Goal: Task Accomplishment & Management: Manage account settings

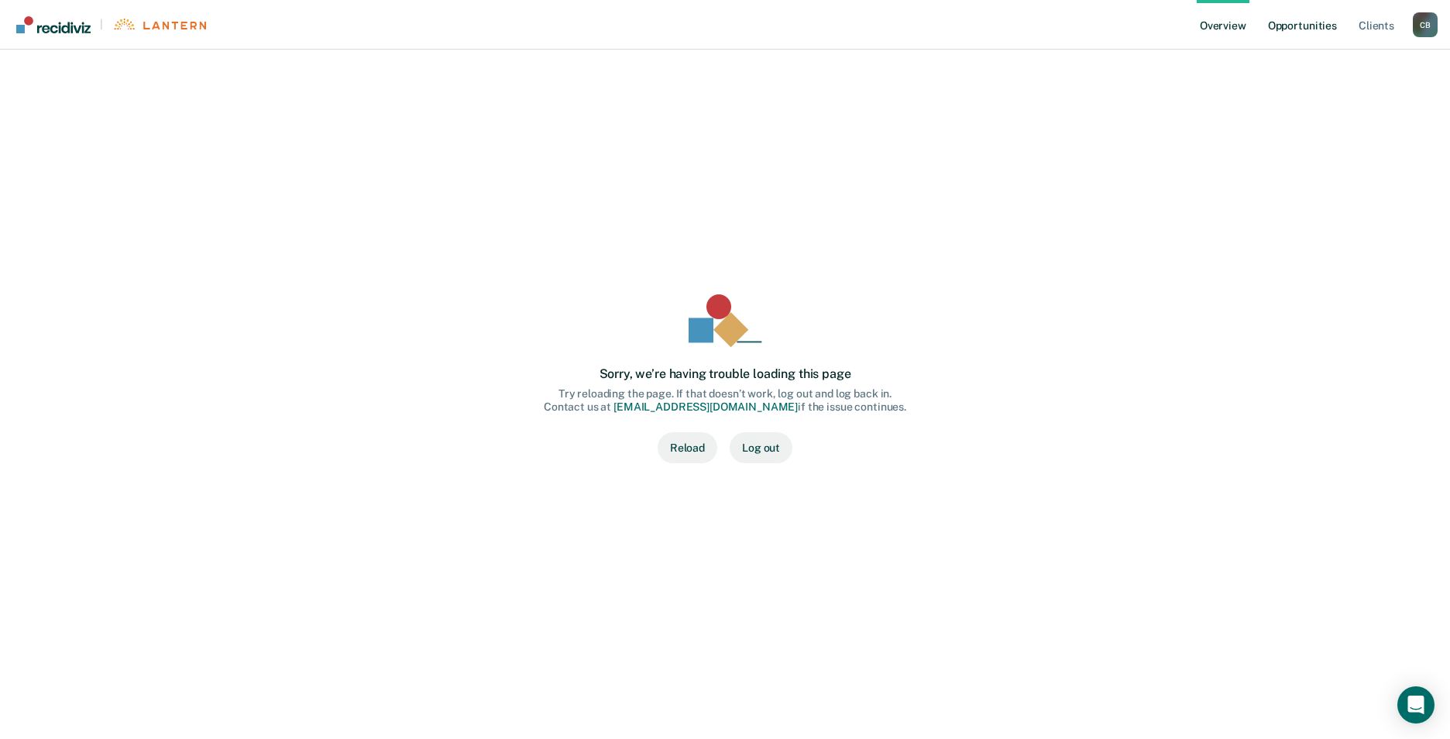
click at [1284, 26] on link "Opportunities" at bounding box center [1302, 25] width 75 height 50
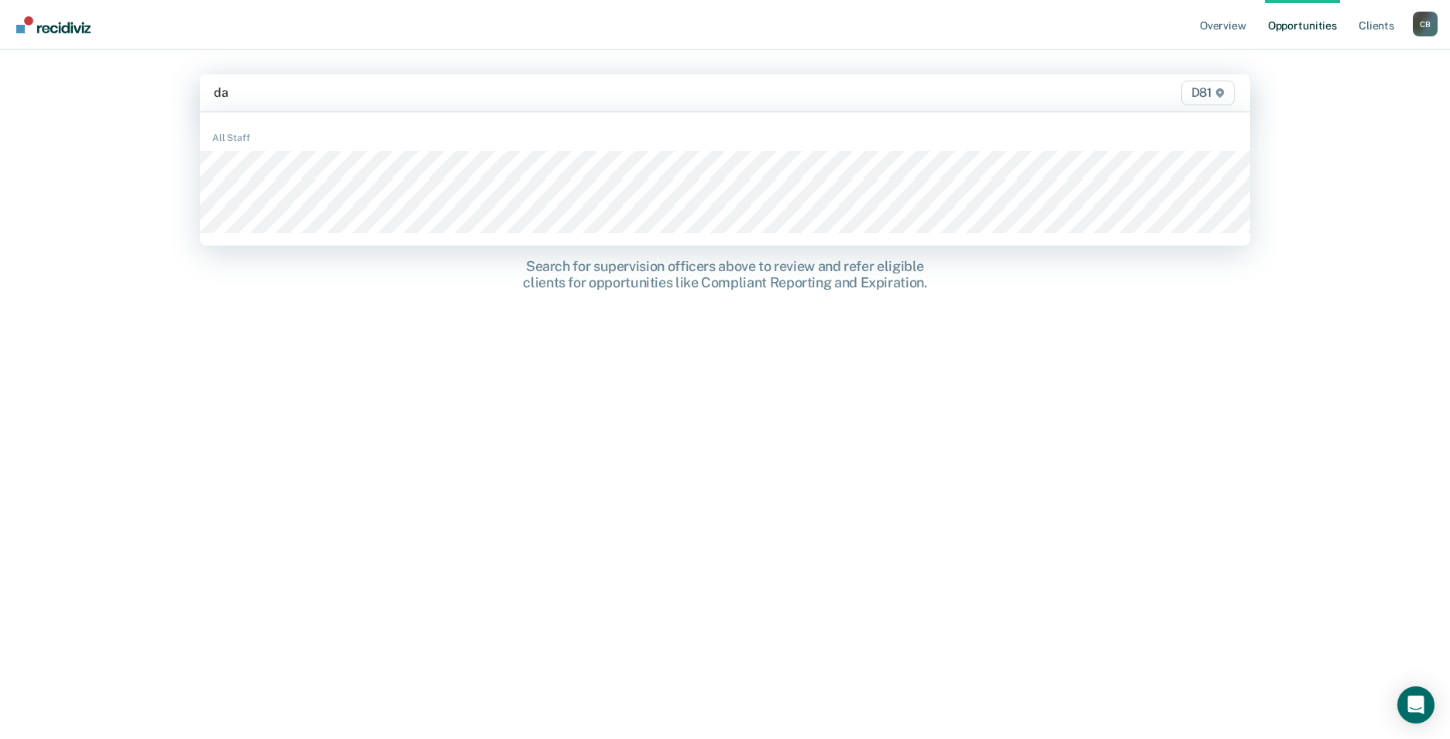
type input "dav"
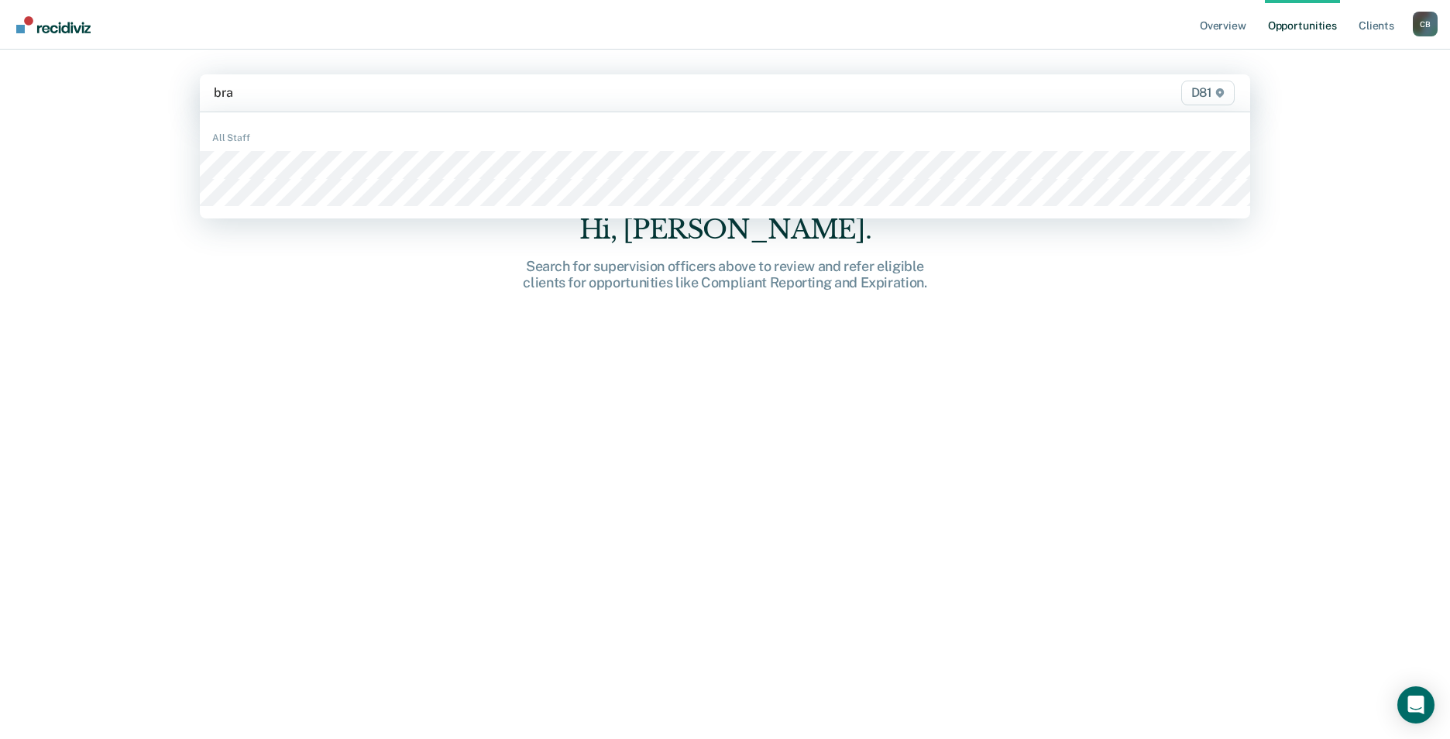
type input "[PERSON_NAME]"
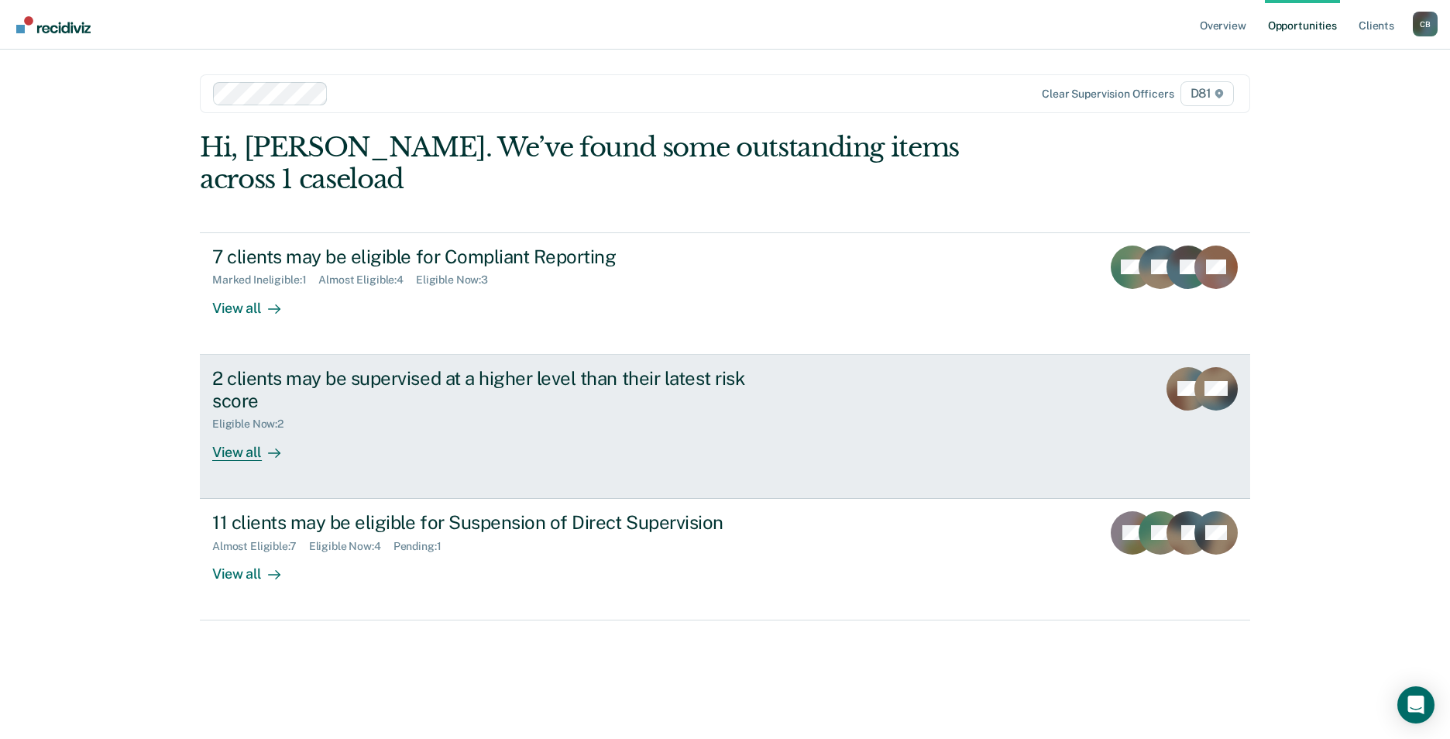
click at [259, 456] on div "View all" at bounding box center [255, 446] width 87 height 30
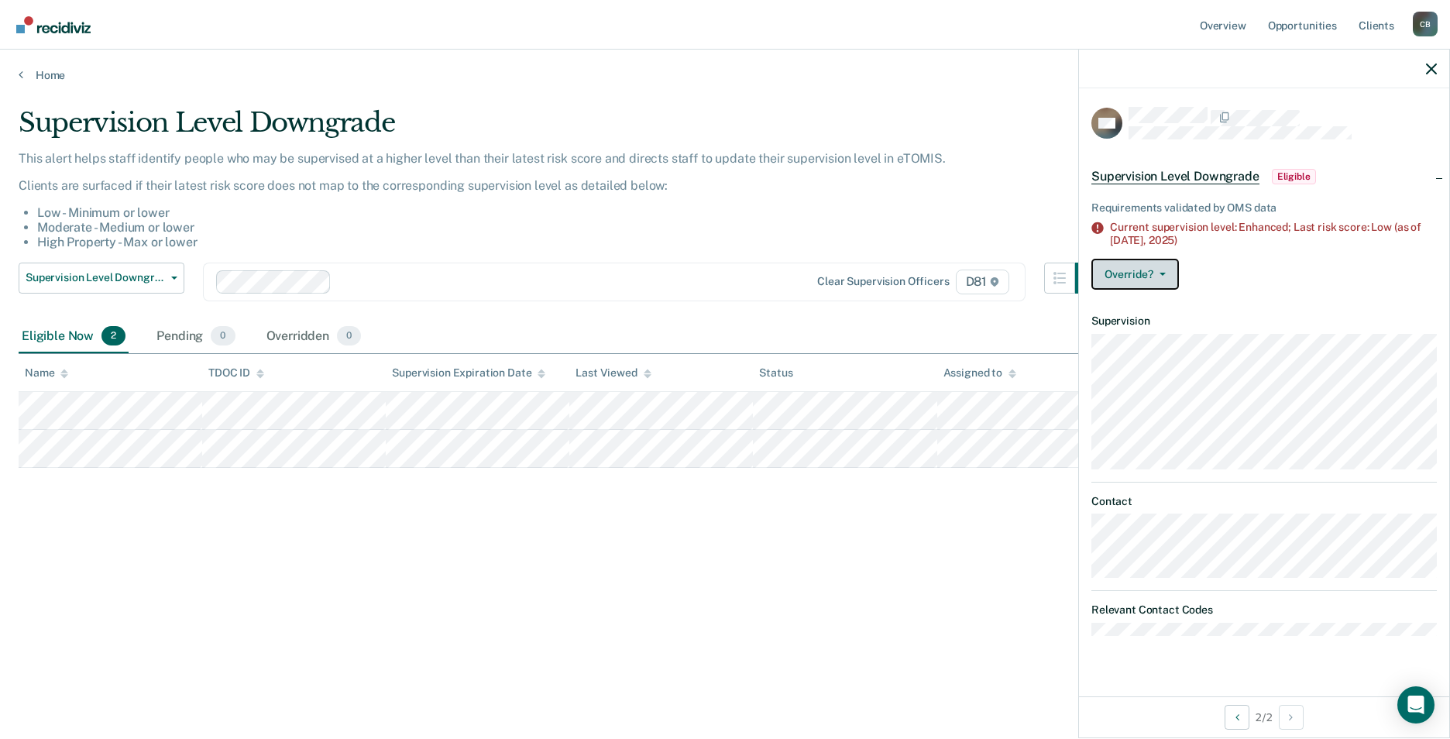
click at [1139, 285] on button "Override?" at bounding box center [1136, 274] width 88 height 31
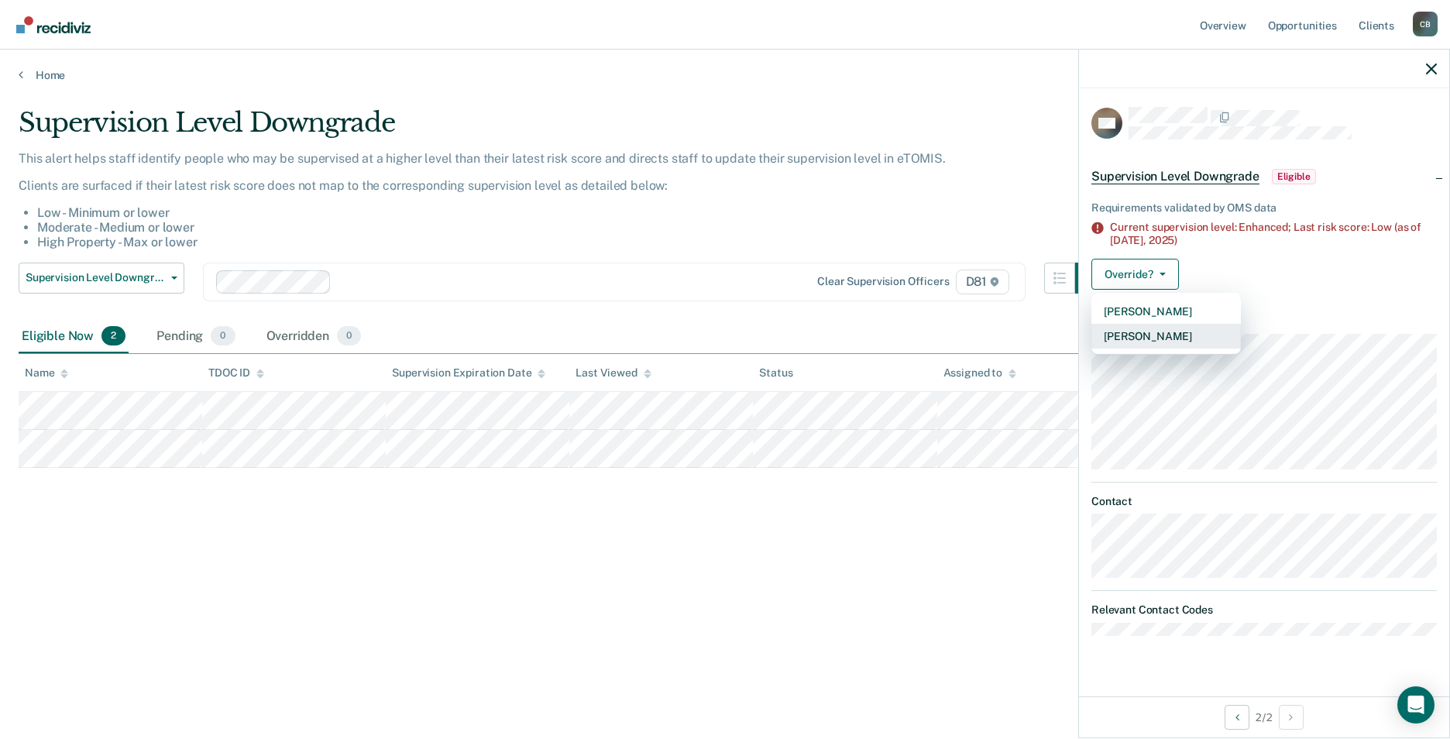
click at [1135, 334] on button "[PERSON_NAME]" at bounding box center [1167, 336] width 150 height 25
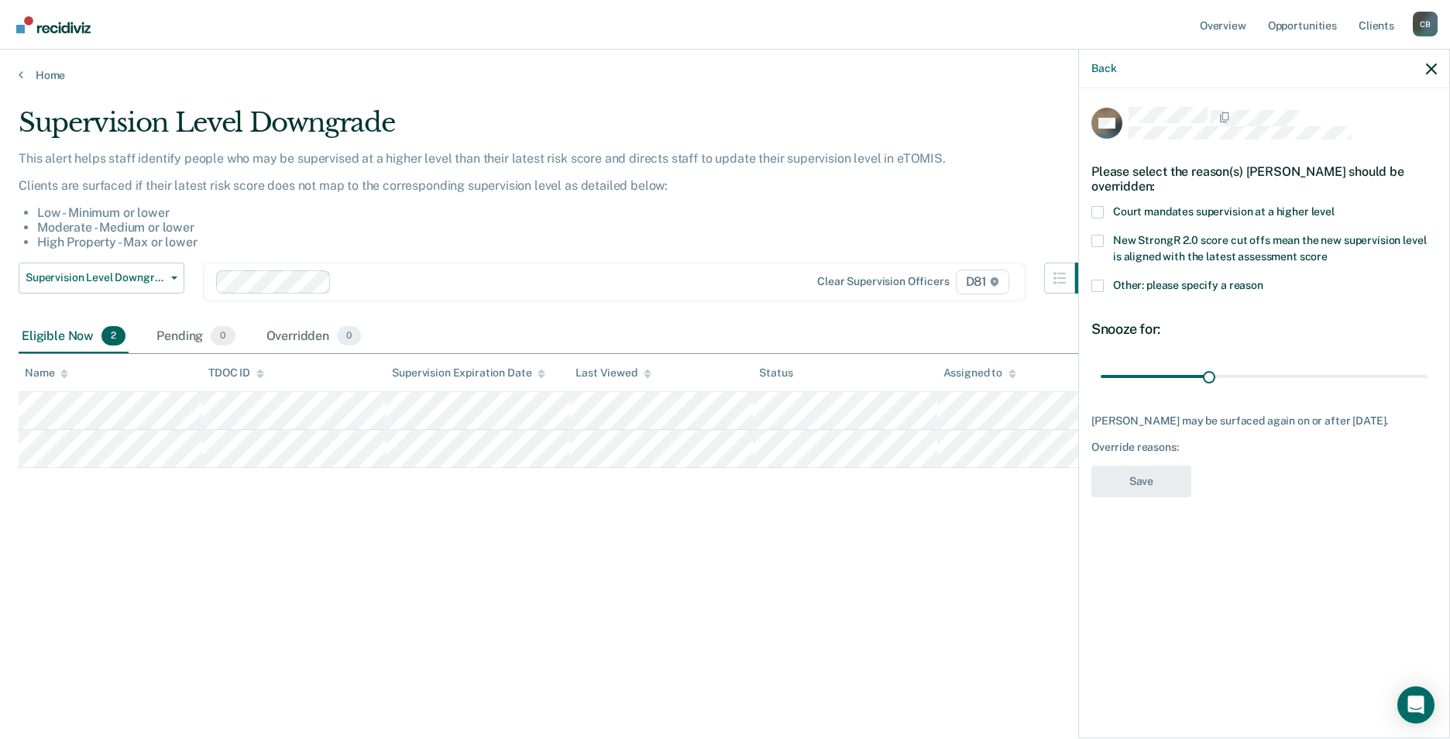
click at [1105, 284] on label "Other: please specify a reason" at bounding box center [1265, 288] width 346 height 16
click at [1264, 280] on input "Other: please specify a reason" at bounding box center [1264, 280] width 0 height 0
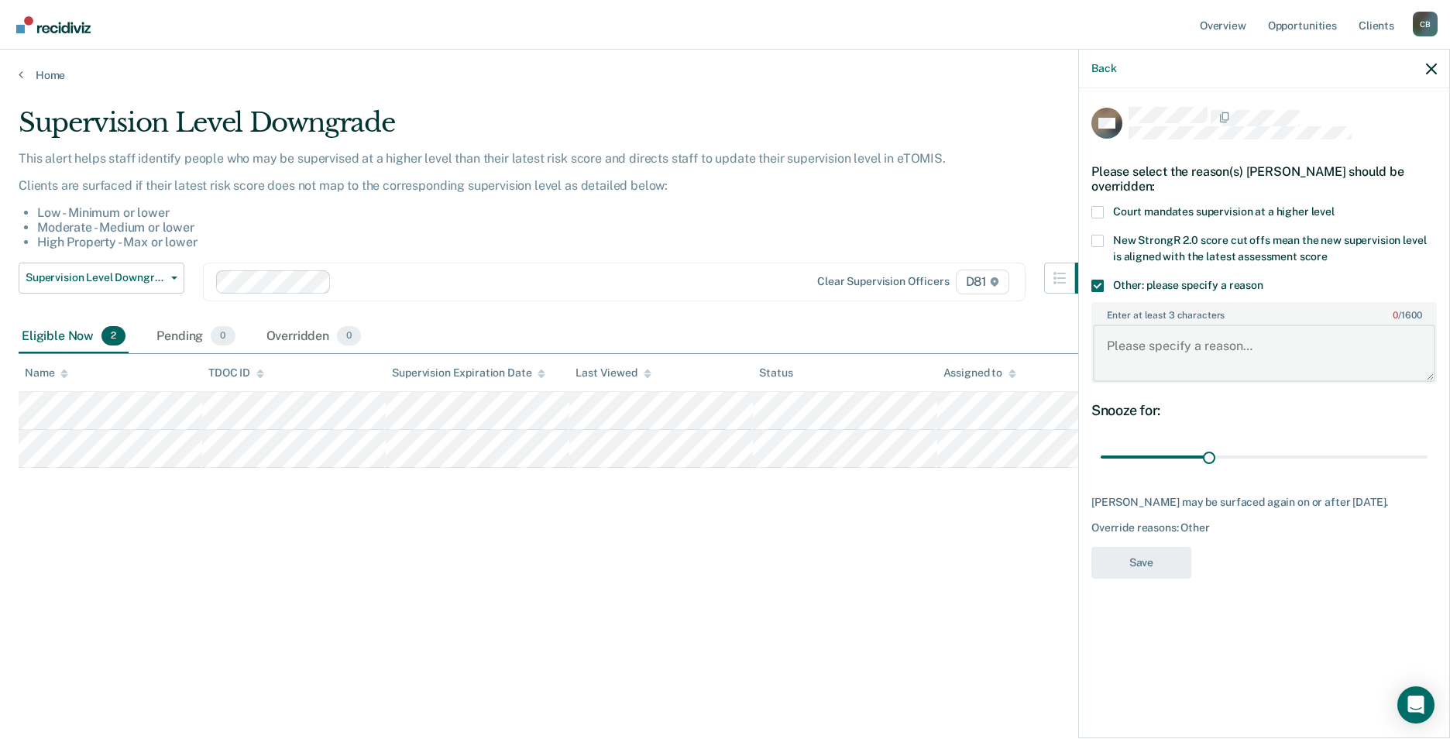
click at [1157, 359] on textarea "Enter at least 3 characters 0 / 1600" at bounding box center [1264, 353] width 342 height 57
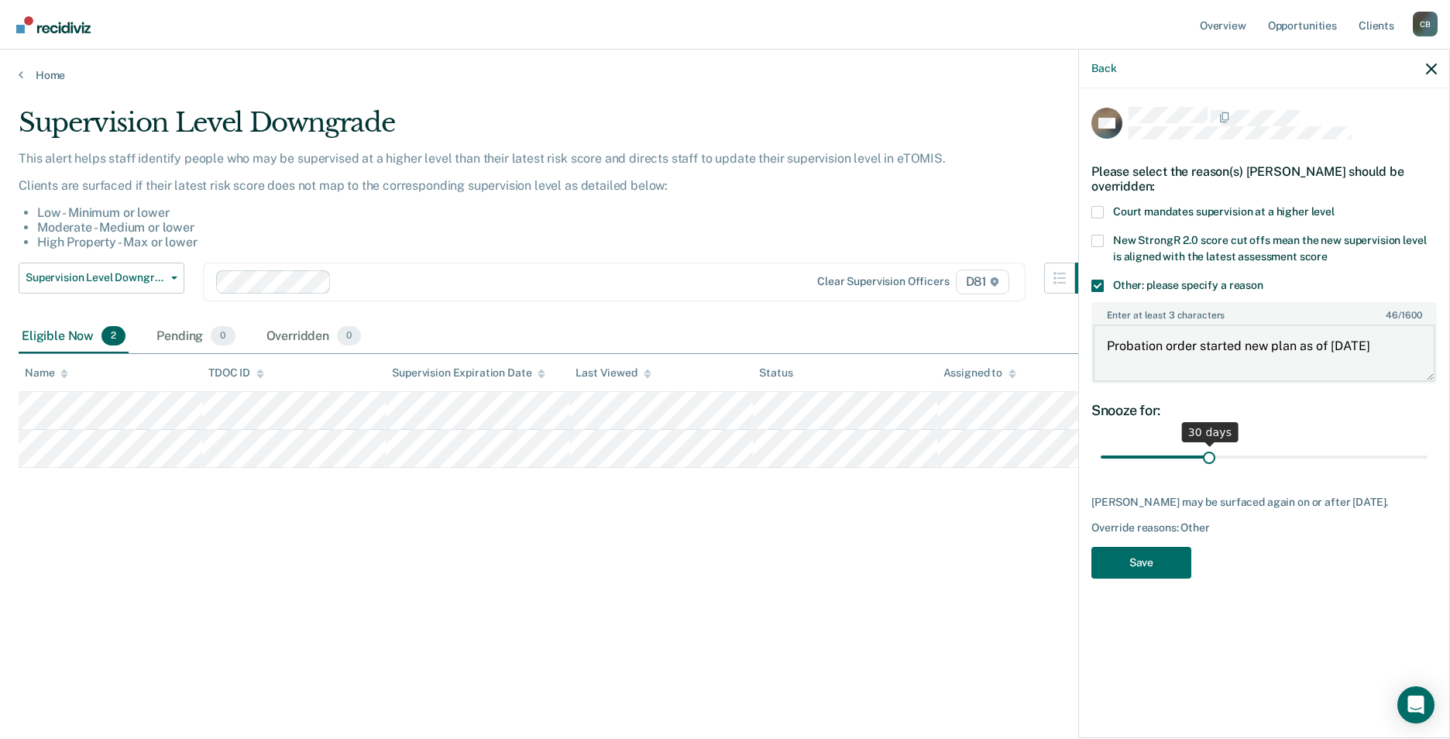
type textarea "Probation order started new plan as of [DATE]"
drag, startPoint x: 1211, startPoint y: 455, endPoint x: 1226, endPoint y: 452, distance: 15.7
type input "35"
click at [1226, 452] on input "range" at bounding box center [1264, 457] width 327 height 27
click at [1147, 555] on button "Save" at bounding box center [1142, 563] width 100 height 32
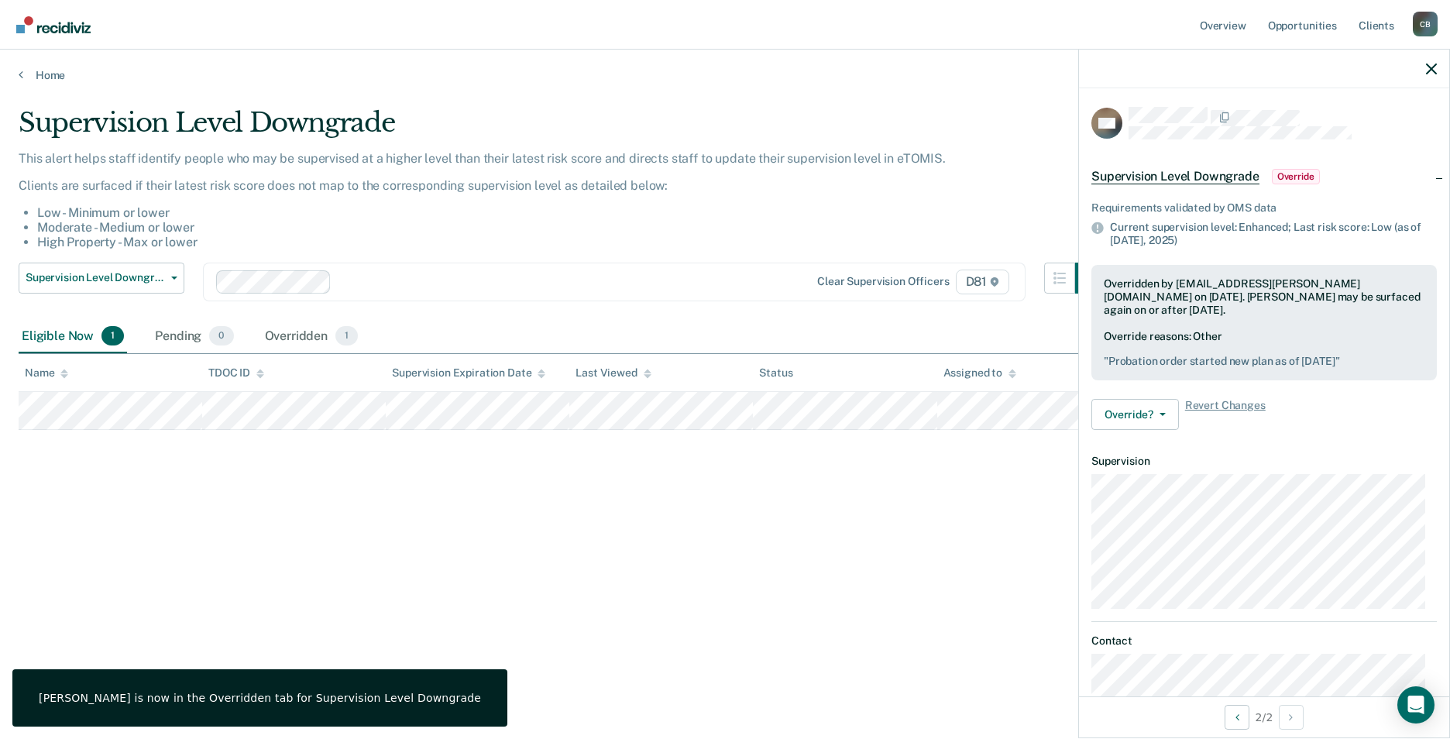
click at [813, 508] on div "Supervision Level Downgrade This alert helps staff identify people who may be s…" at bounding box center [725, 365] width 1413 height 516
click at [1429, 71] on icon "button" at bounding box center [1431, 69] width 11 height 11
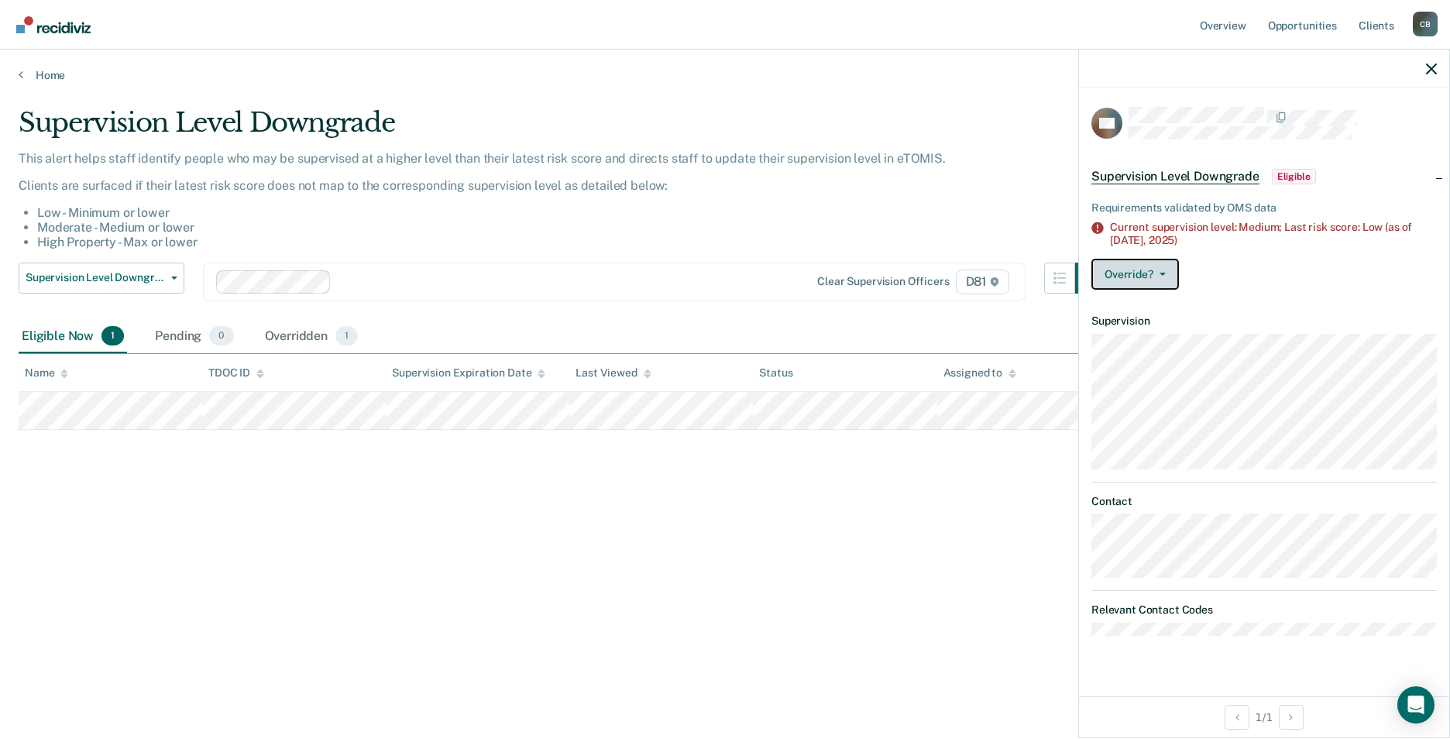
click at [1141, 268] on button "Override?" at bounding box center [1136, 274] width 88 height 31
click at [1144, 314] on button "[PERSON_NAME]" at bounding box center [1167, 311] width 150 height 25
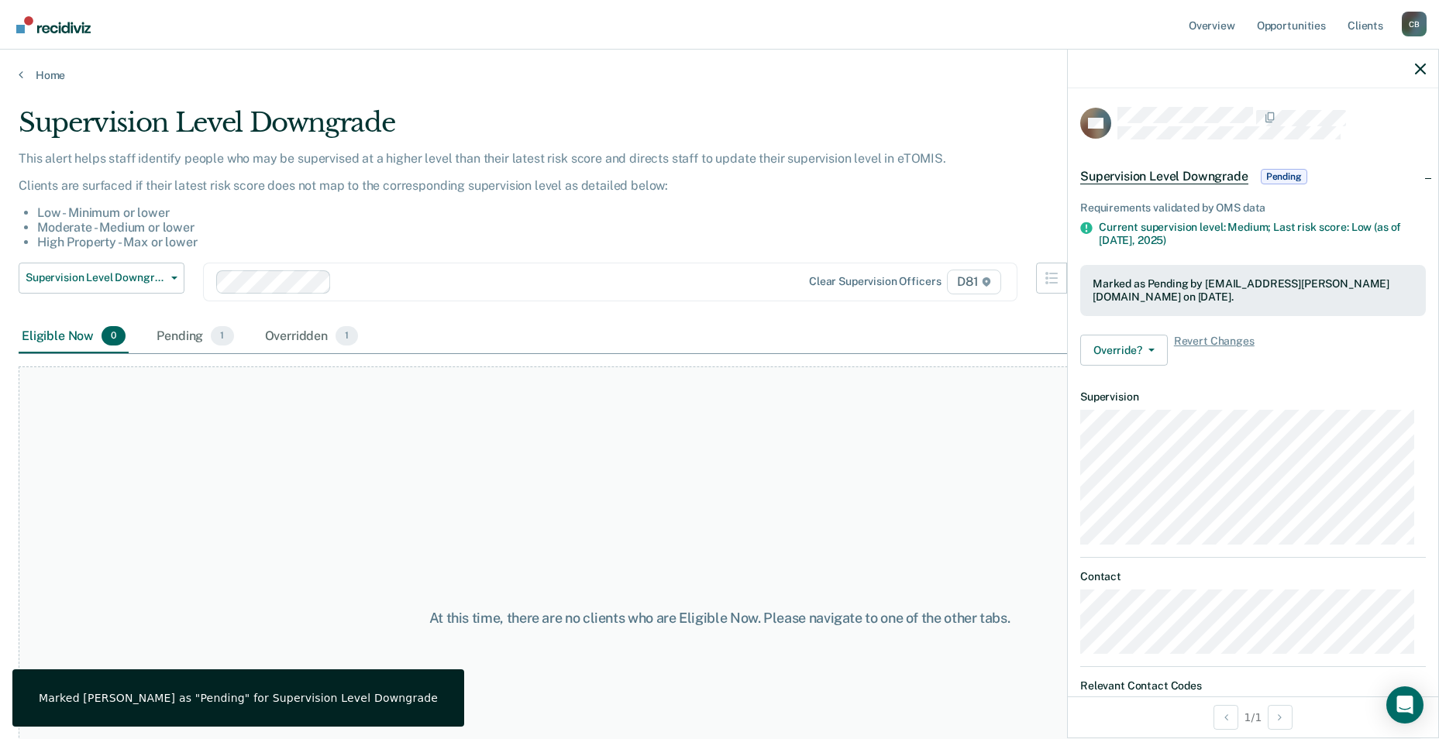
click at [1167, 299] on div "Marked as Pending by [EMAIL_ADDRESS][PERSON_NAME][DOMAIN_NAME] on [DATE]." at bounding box center [1252, 290] width 321 height 26
click at [1227, 297] on div "Marked as Pending by [EMAIL_ADDRESS][PERSON_NAME][DOMAIN_NAME] on [DATE]." at bounding box center [1252, 290] width 321 height 26
click at [1427, 64] on div at bounding box center [1253, 69] width 370 height 39
click at [1420, 68] on icon "button" at bounding box center [1420, 69] width 11 height 11
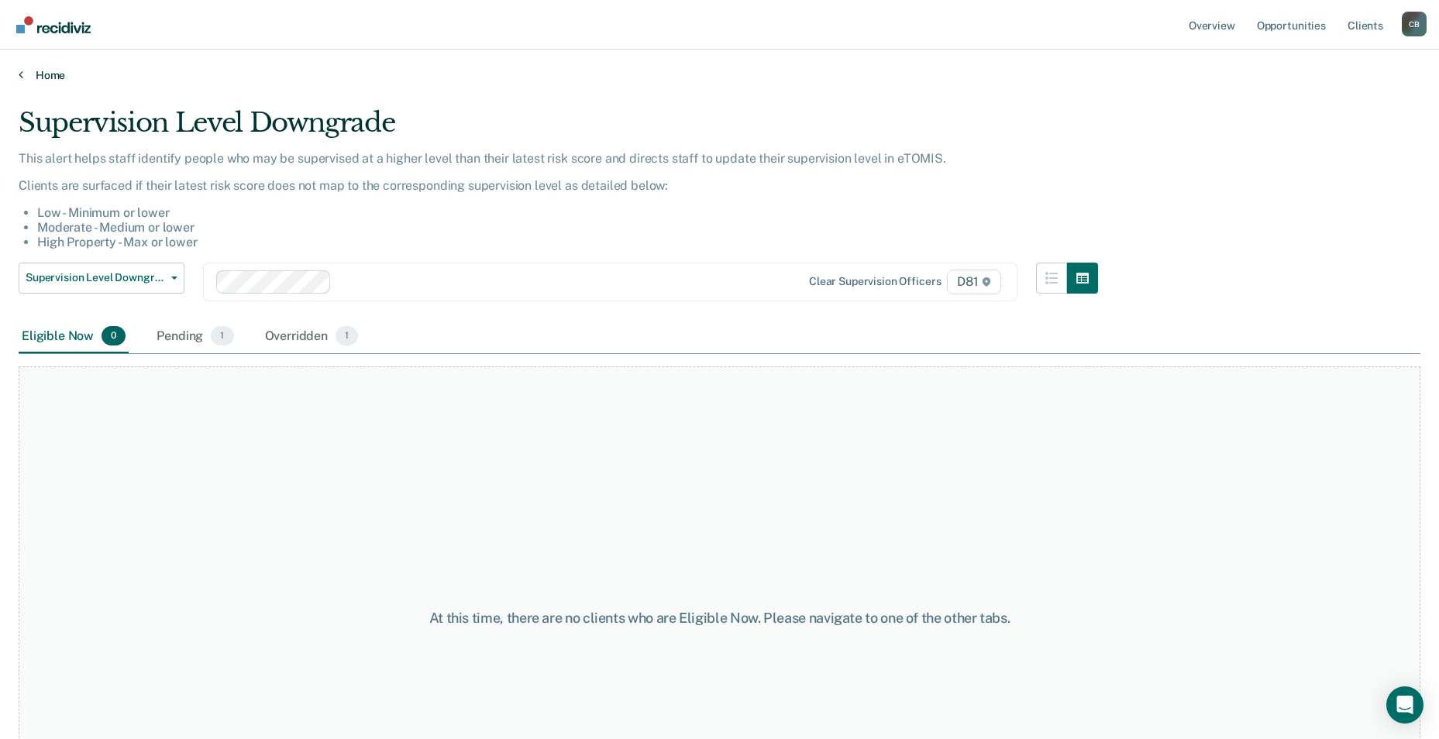
click at [54, 77] on link "Home" at bounding box center [720, 75] width 1402 height 14
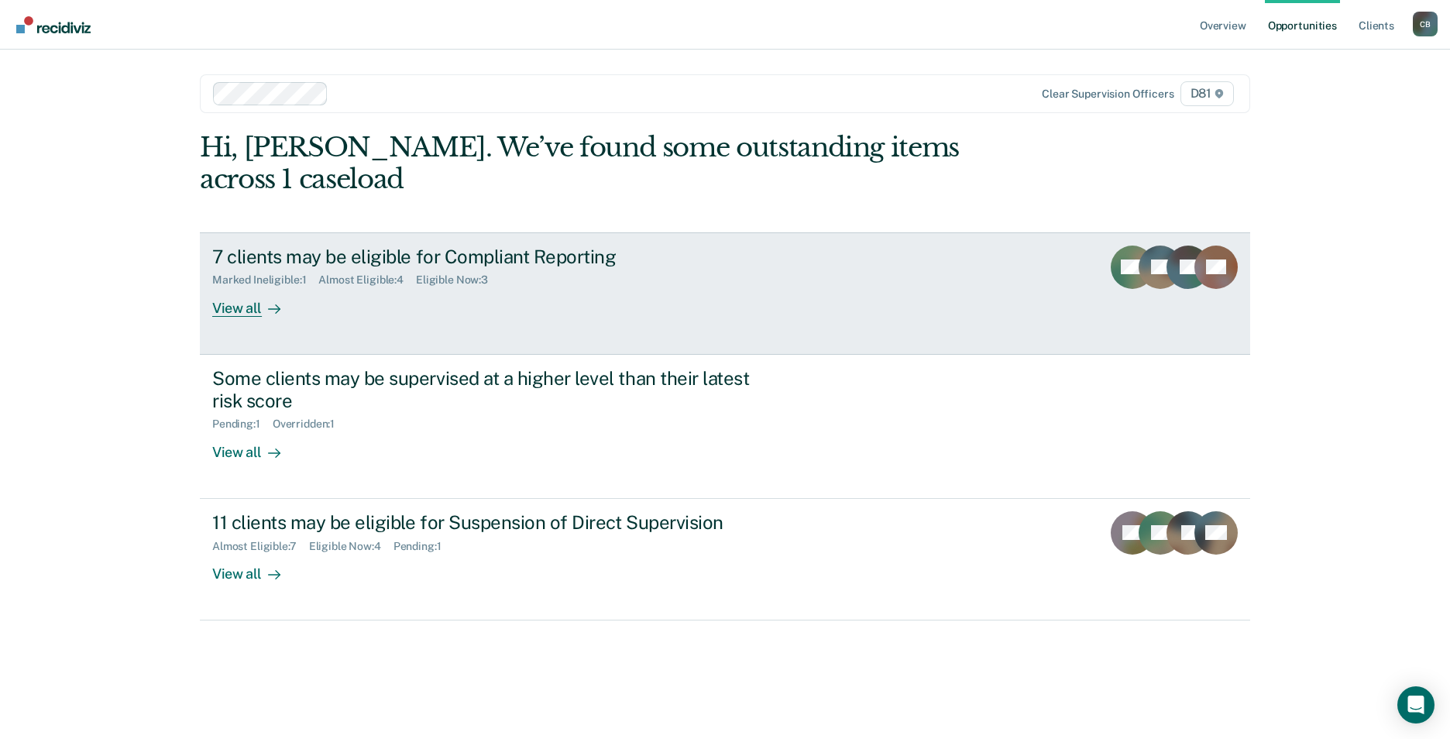
click at [240, 307] on div "View all" at bounding box center [255, 302] width 87 height 30
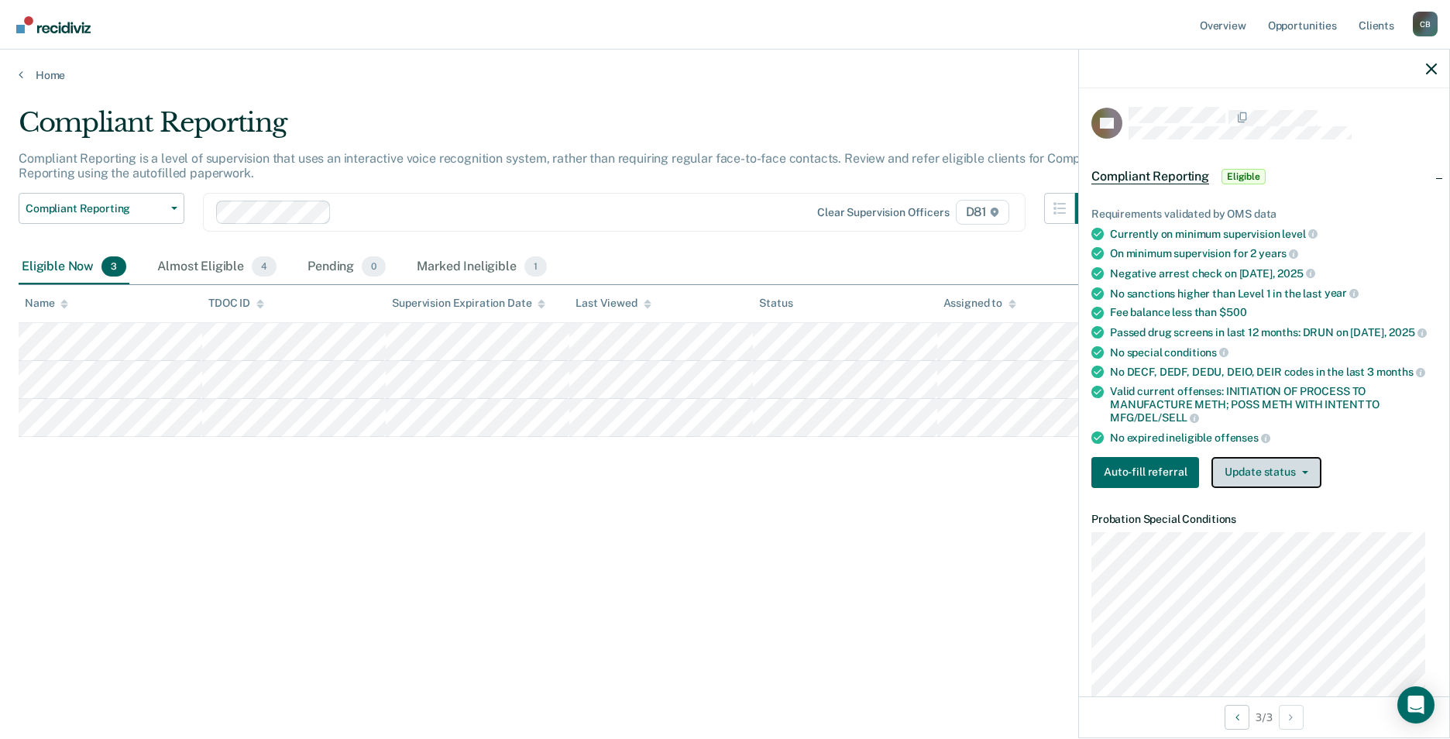
click at [1279, 474] on button "Update status" at bounding box center [1266, 472] width 109 height 31
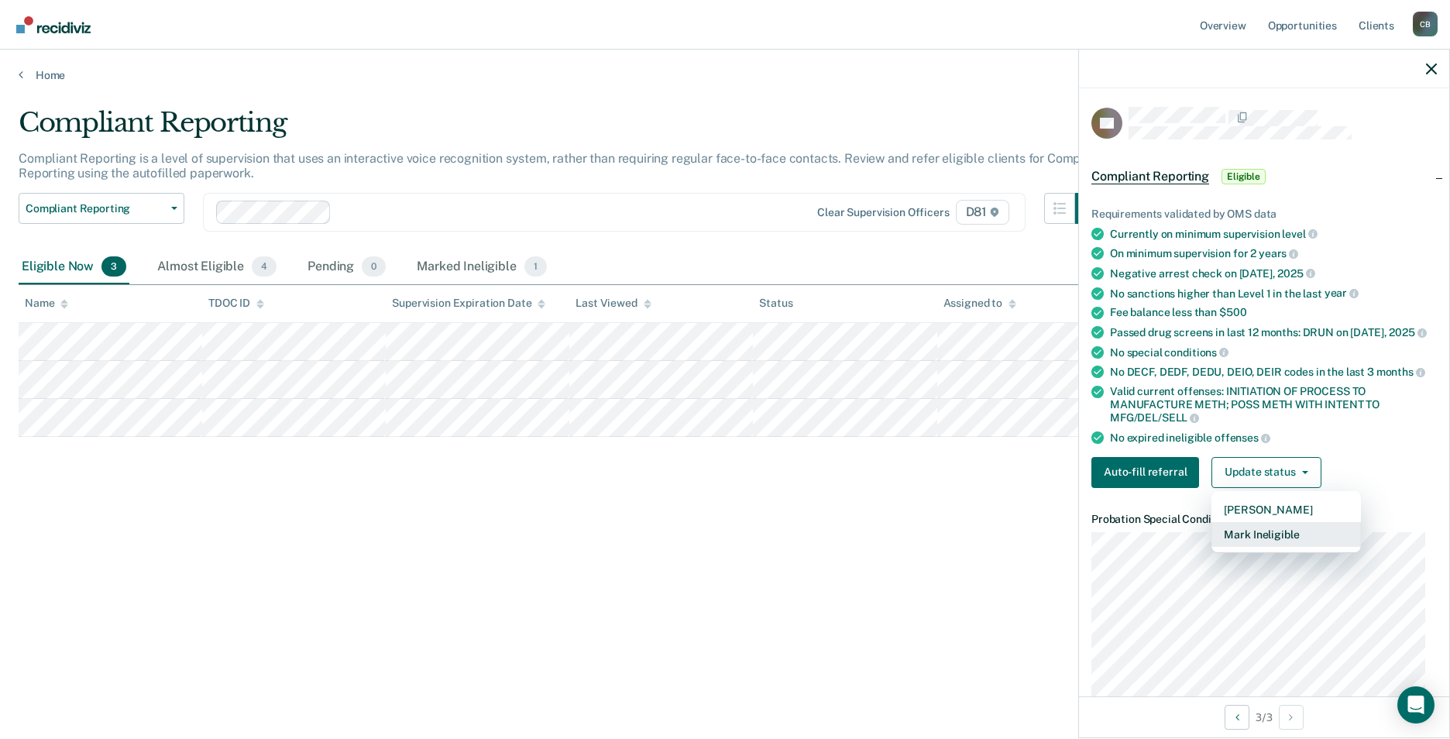
click at [1284, 532] on button "Mark Ineligible" at bounding box center [1287, 534] width 150 height 25
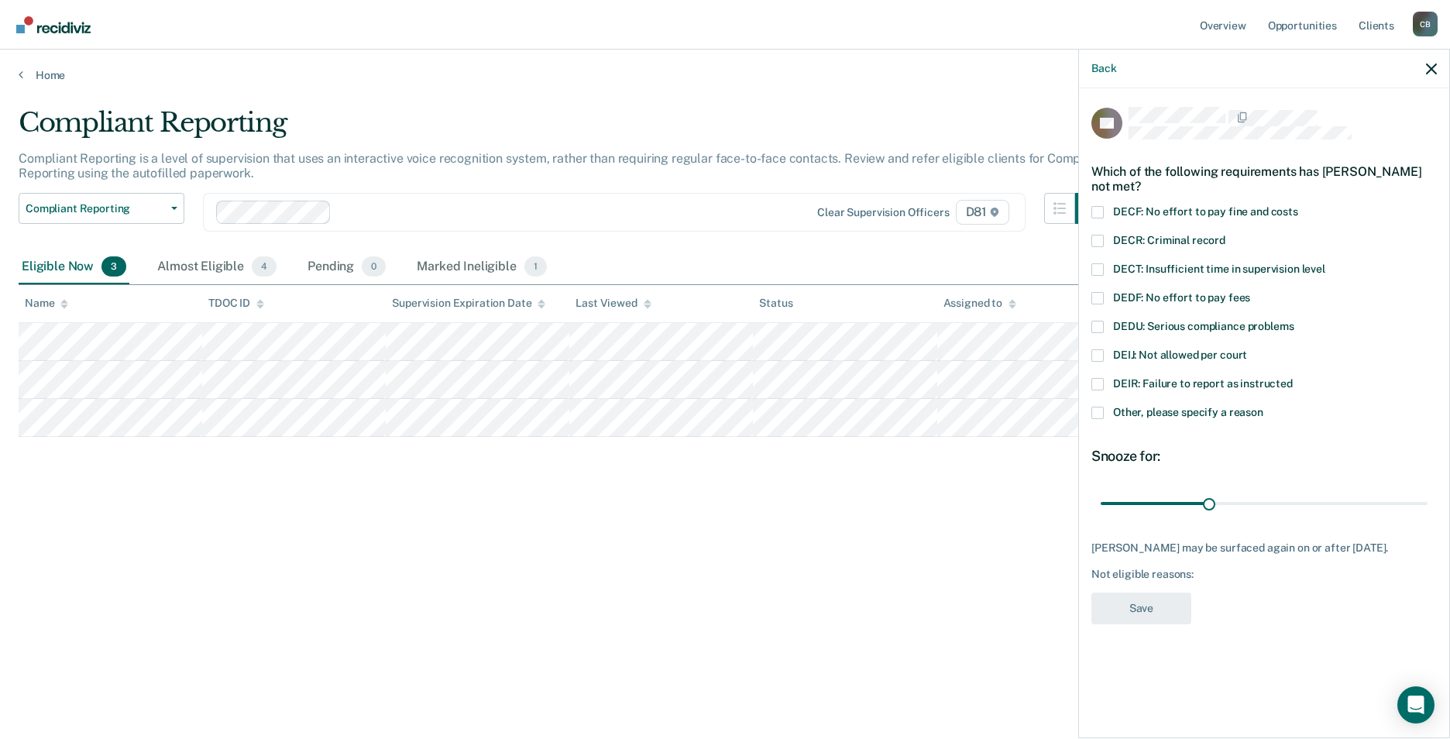
click at [1103, 298] on span at bounding box center [1098, 298] width 12 height 12
click at [1250, 292] on input "DEDF: No effort to pay fees" at bounding box center [1250, 292] width 0 height 0
drag, startPoint x: 1213, startPoint y: 501, endPoint x: 1398, endPoint y: 503, distance: 184.4
type input "83"
click at [1398, 503] on input "range" at bounding box center [1264, 503] width 327 height 27
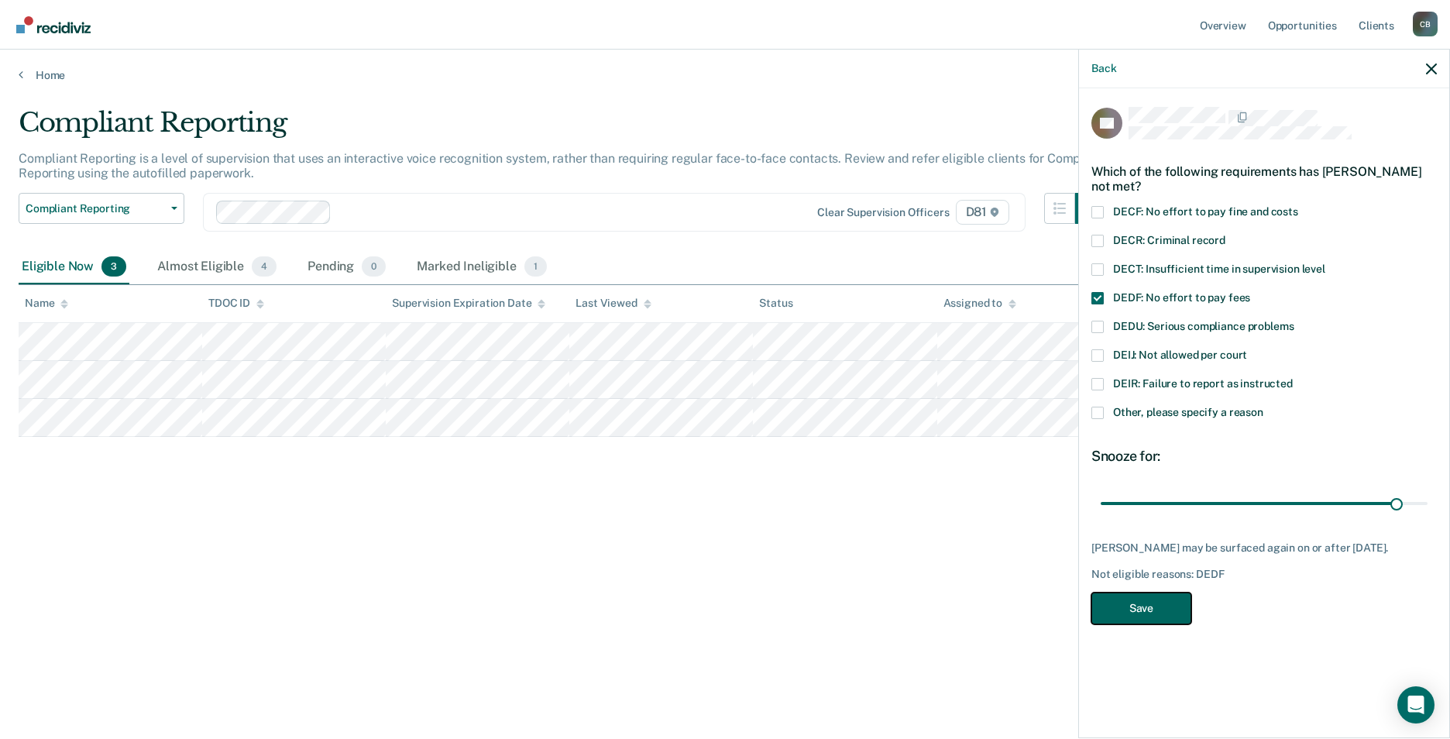
click at [1110, 617] on button "Save" at bounding box center [1142, 609] width 100 height 32
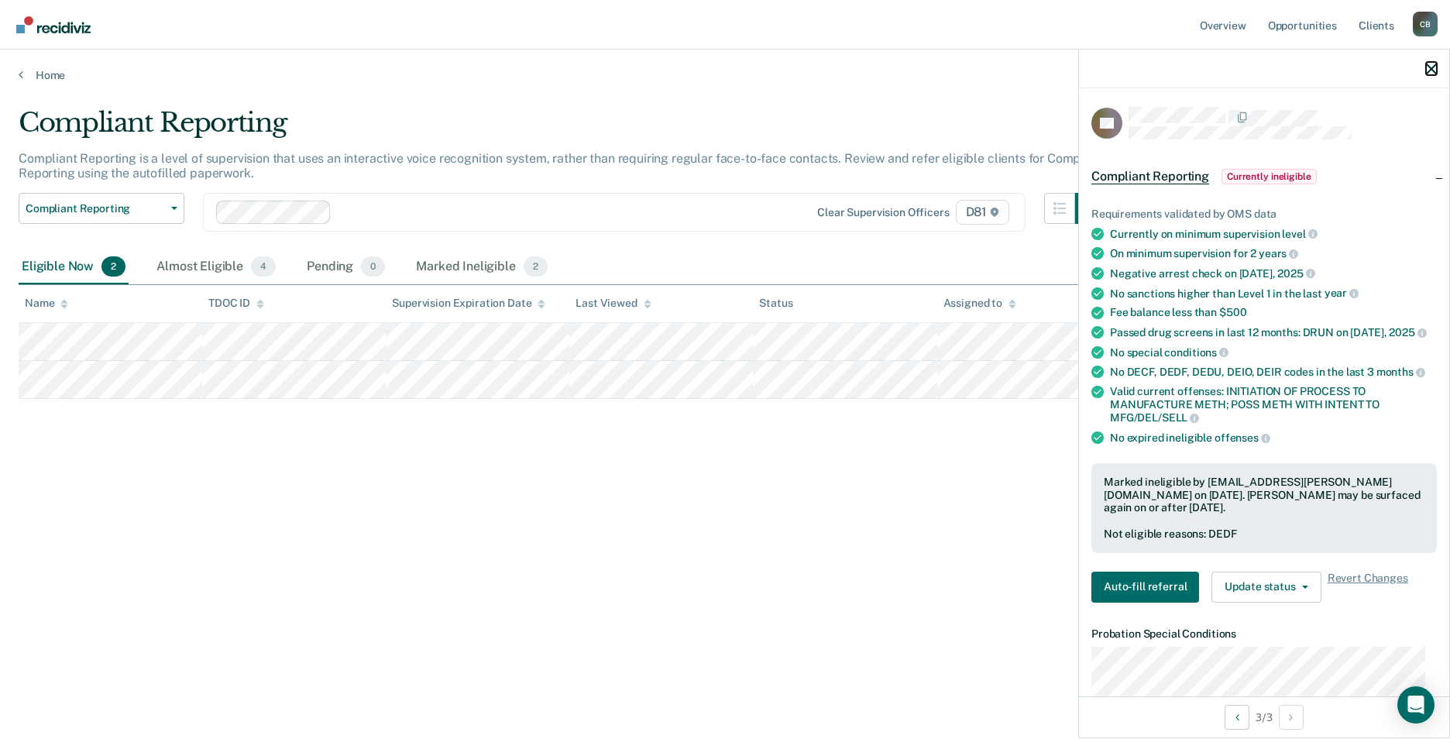
click at [1432, 69] on icon "button" at bounding box center [1431, 69] width 11 height 11
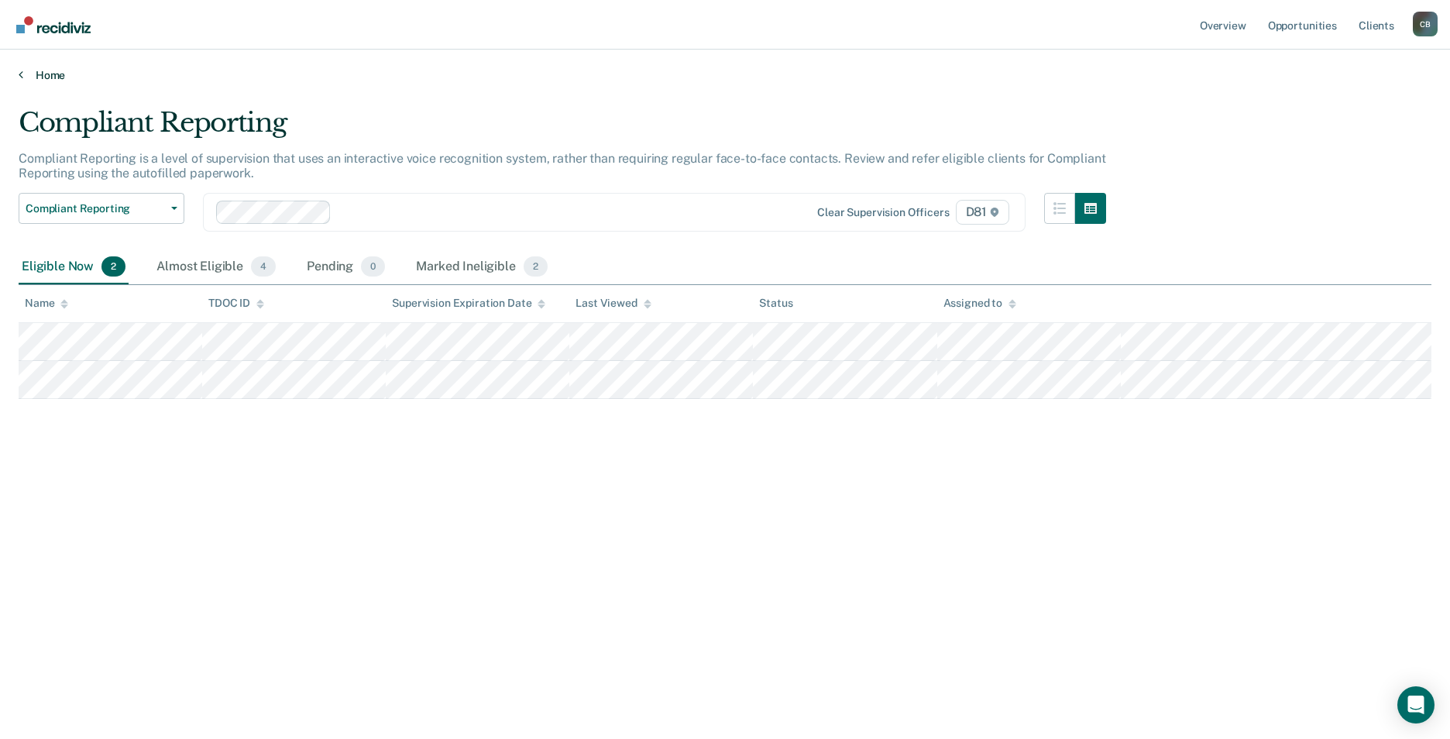
click at [26, 70] on link "Home" at bounding box center [725, 75] width 1413 height 14
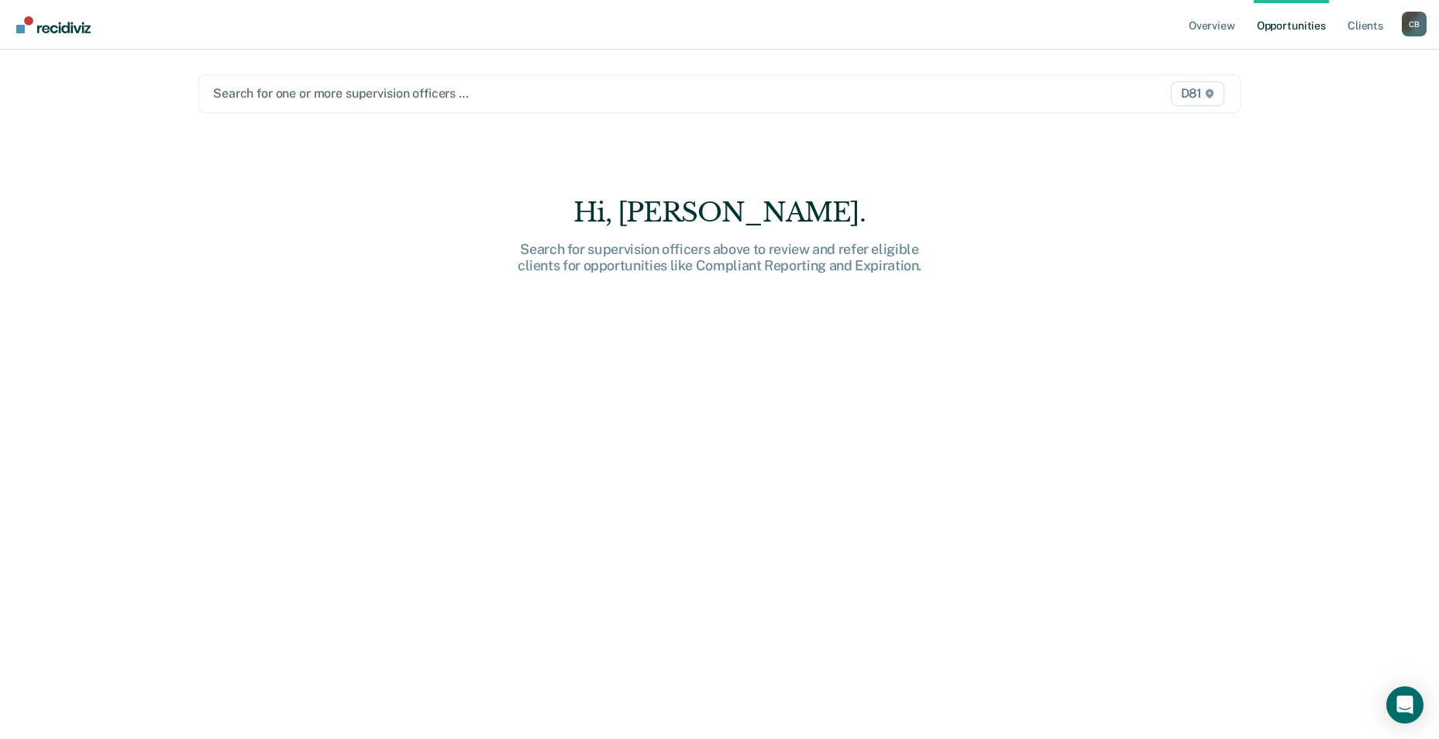
click at [310, 91] on div at bounding box center [567, 93] width 708 height 18
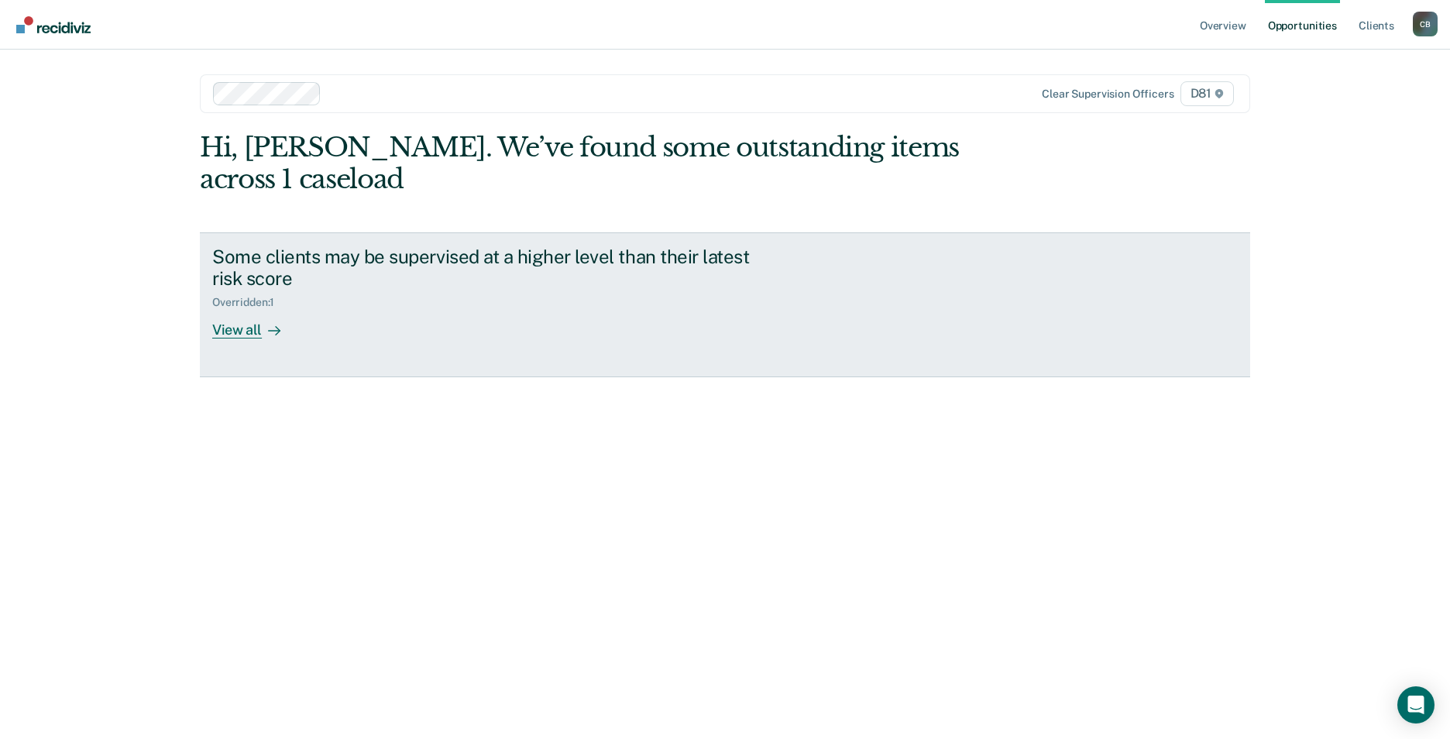
click at [260, 327] on div "View all" at bounding box center [255, 324] width 87 height 30
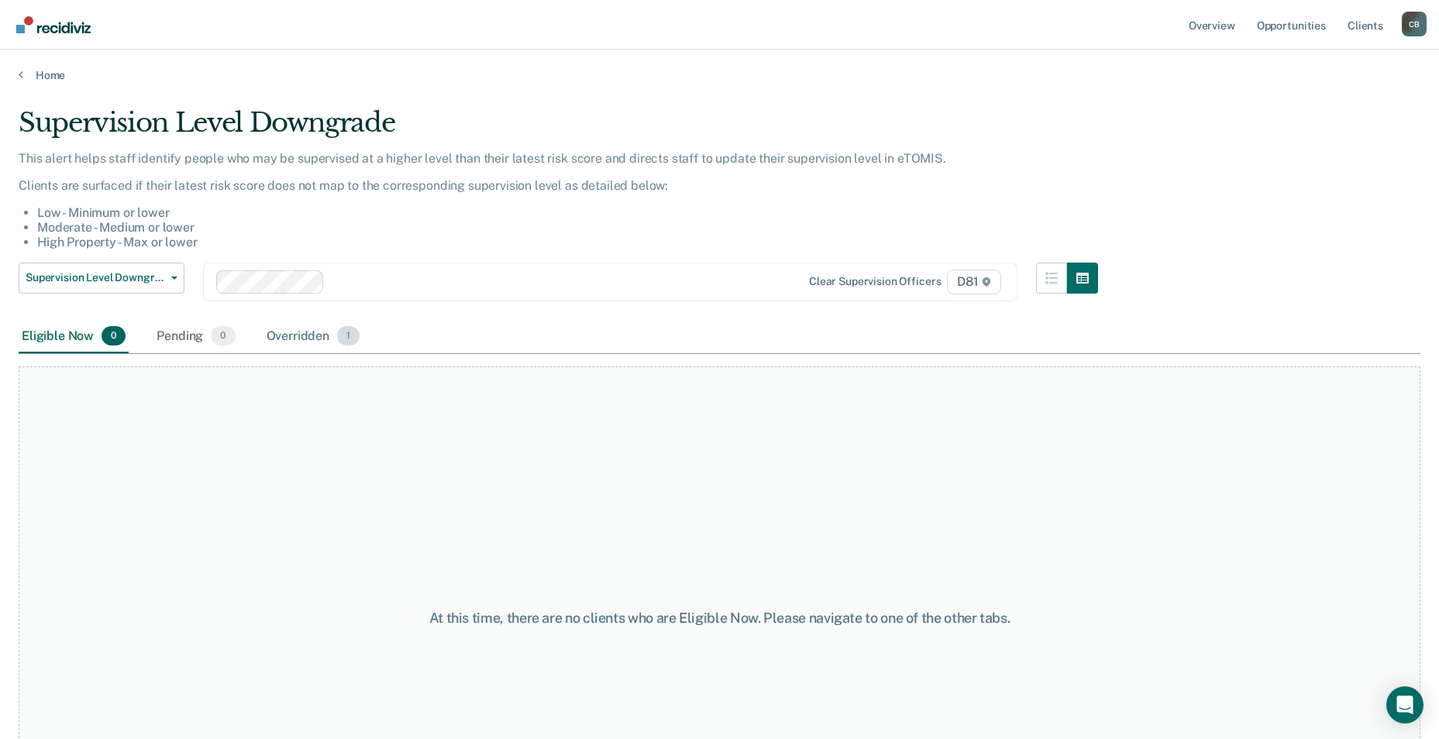
click at [276, 343] on div "Overridden 1" at bounding box center [313, 337] width 100 height 34
